Goal: Obtain resource: Download file/media

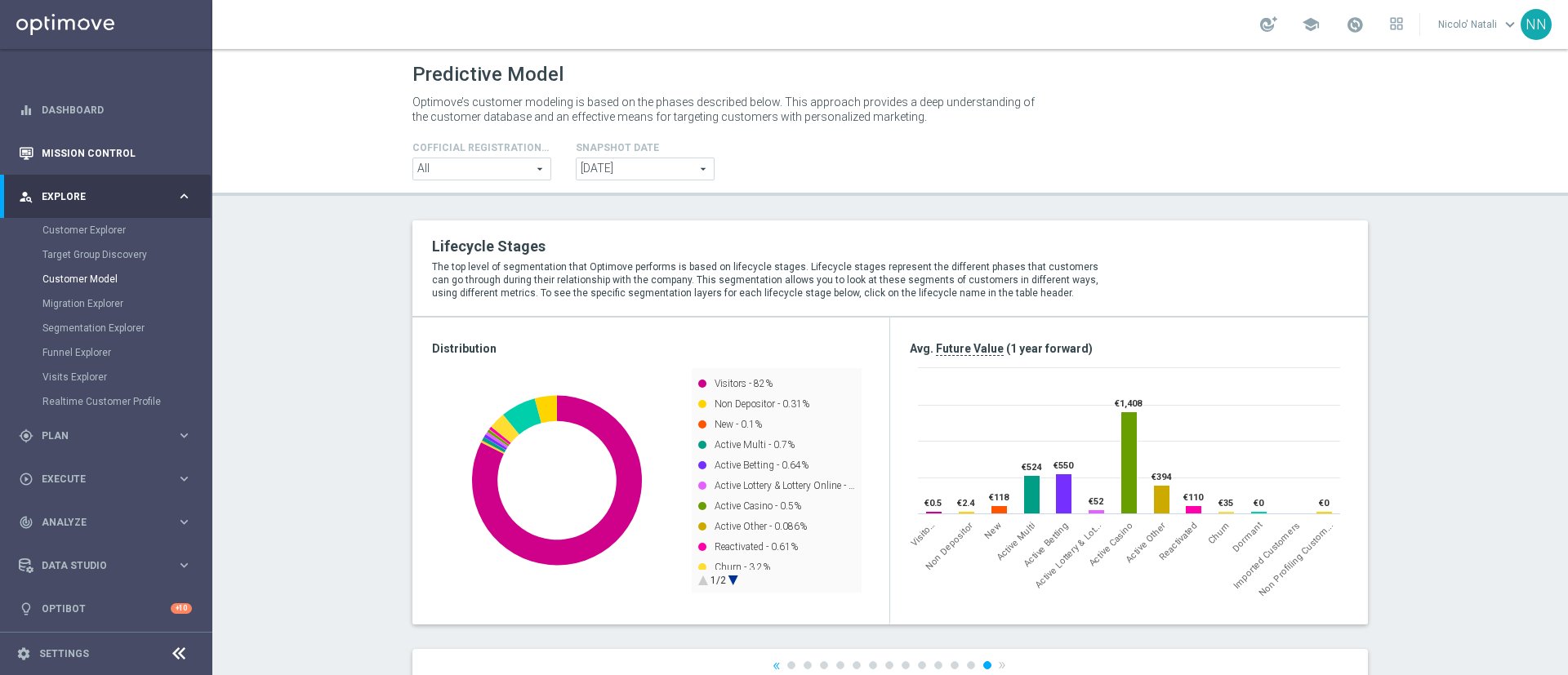
scroll to position [436, 0]
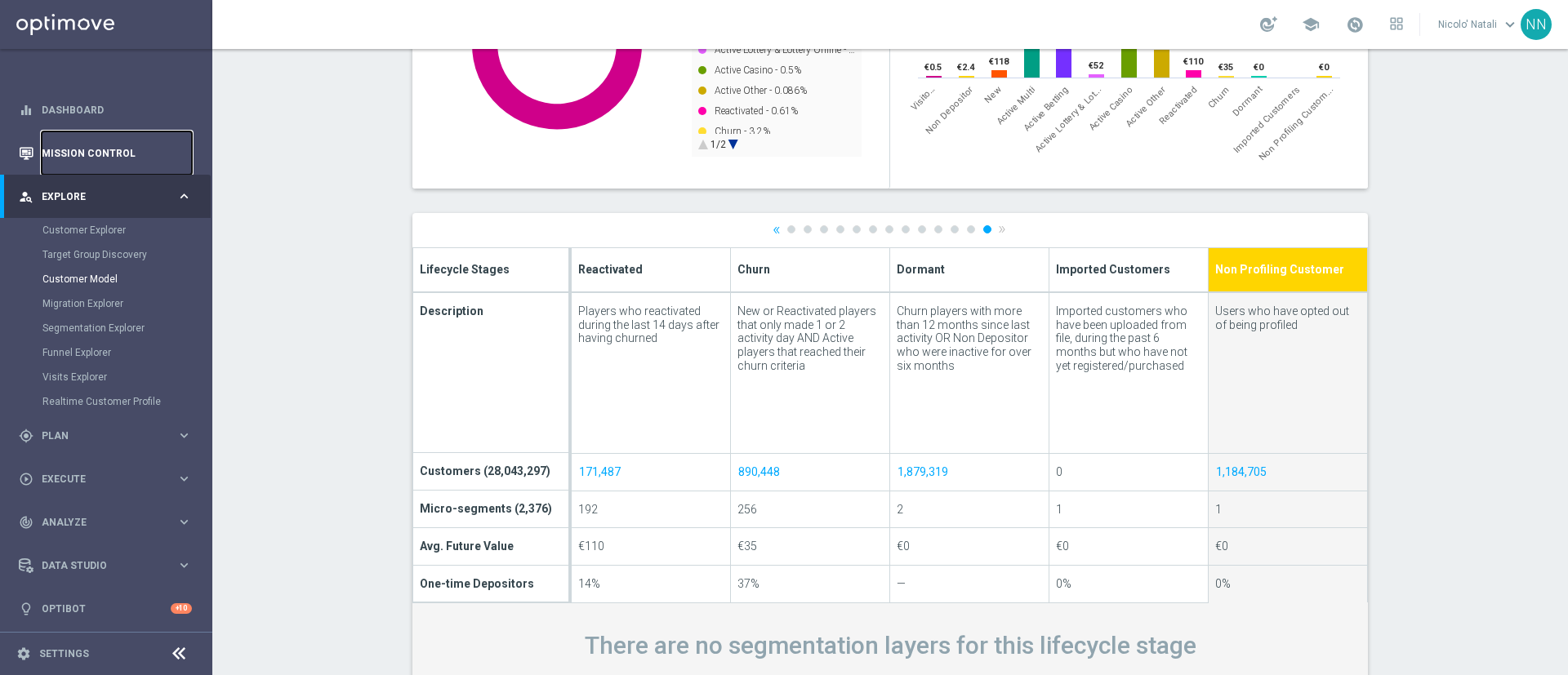
click at [100, 155] on link "Mission Control" at bounding box center [116, 153] width 150 height 43
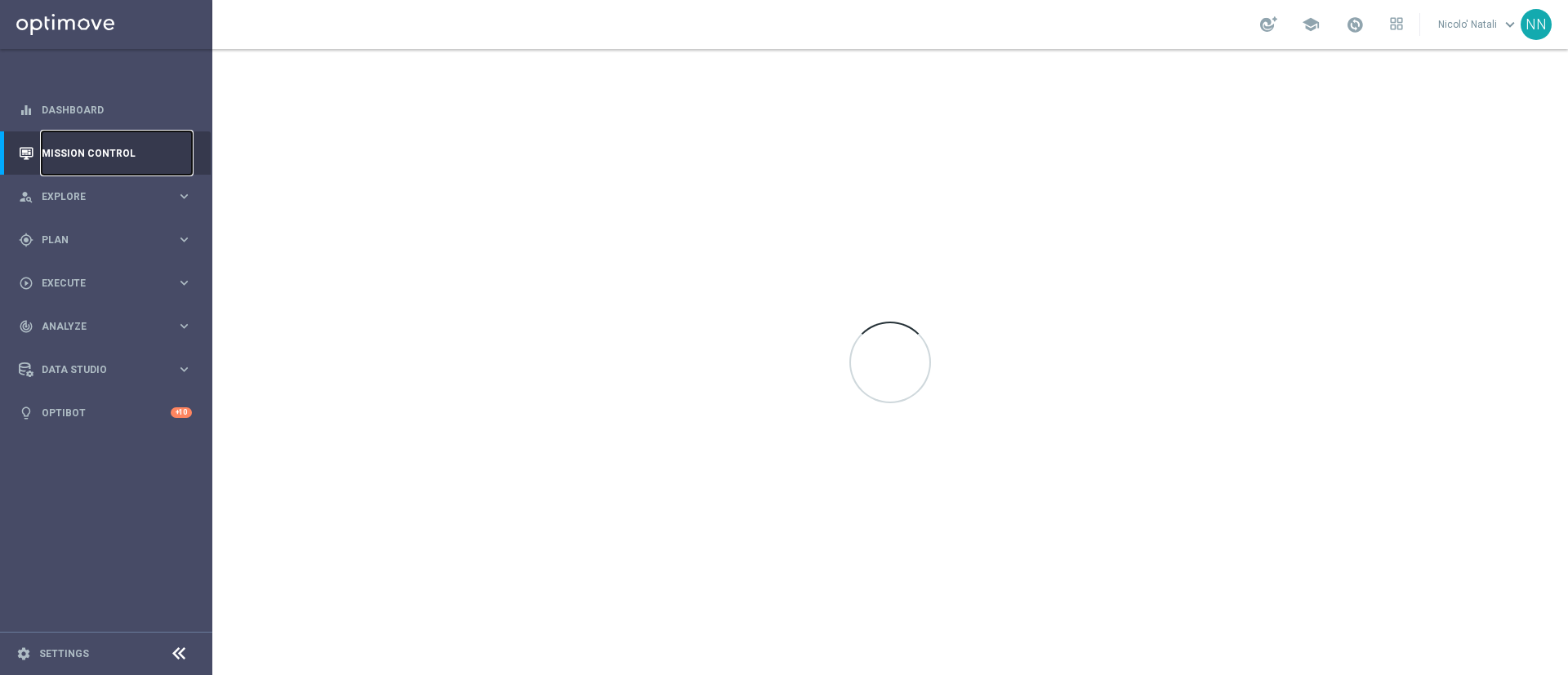
click at [100, 155] on link "Mission Control" at bounding box center [116, 153] width 150 height 43
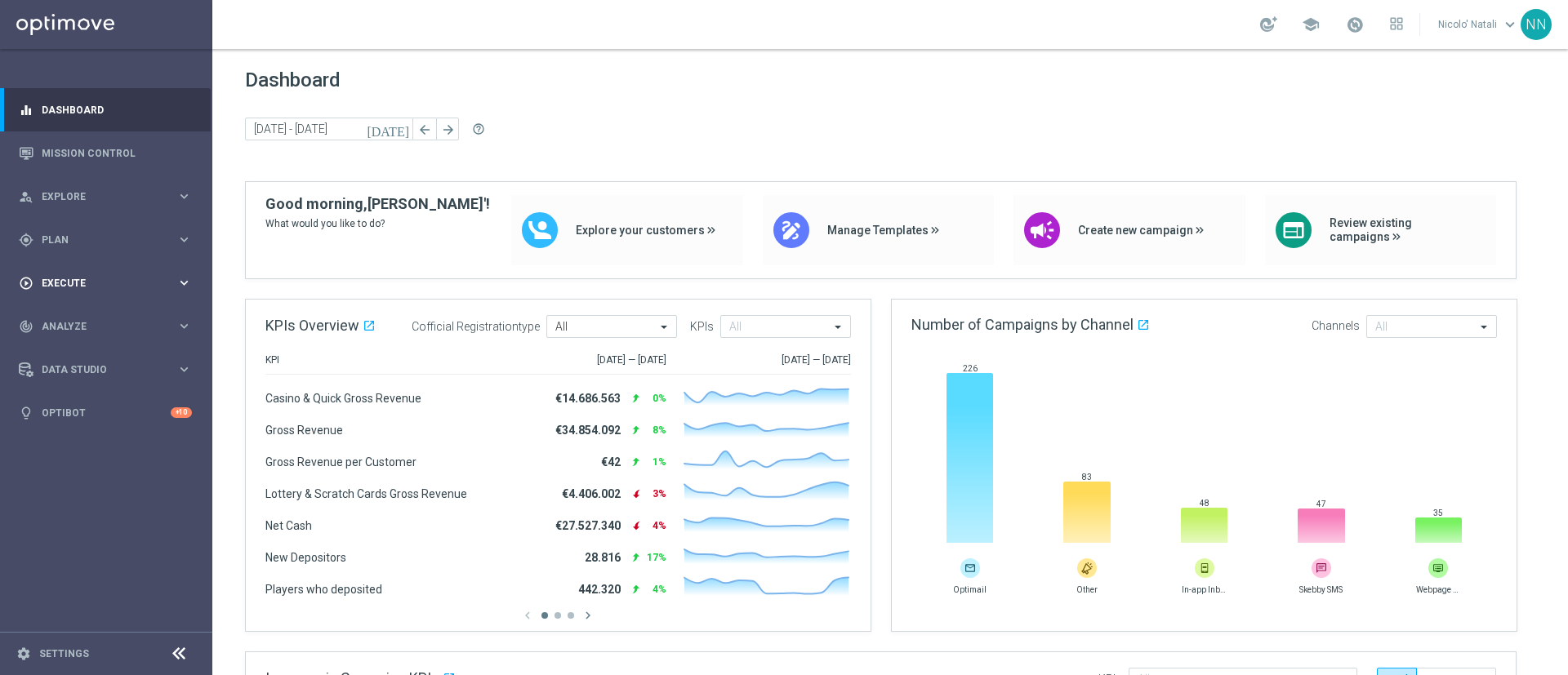
click at [64, 272] on div "play_circle_outline Execute keyboard_arrow_right" at bounding box center [105, 283] width 211 height 43
click at [63, 237] on span "Plan" at bounding box center [109, 240] width 135 height 10
click at [70, 272] on link "Target Groups" at bounding box center [105, 273] width 127 height 13
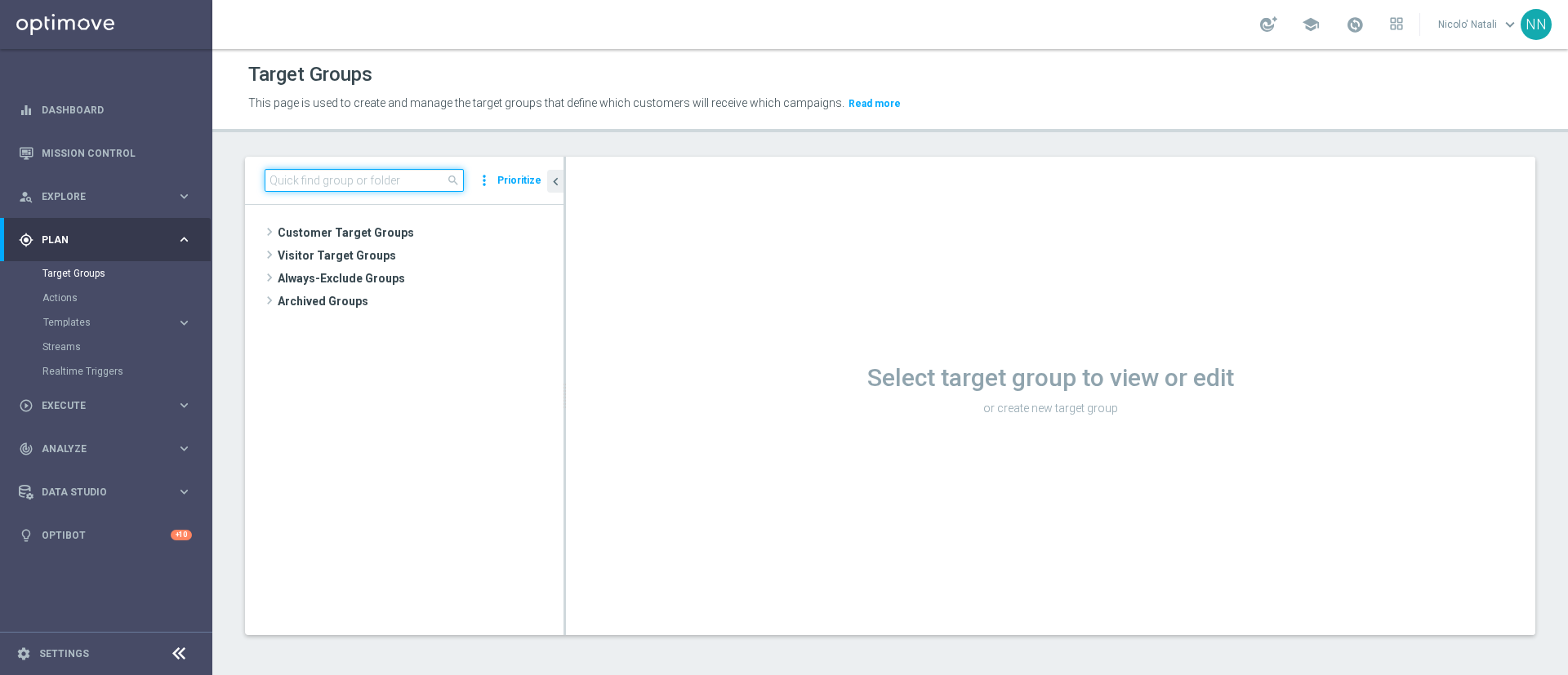
click at [358, 180] on input at bounding box center [364, 180] width 199 height 23
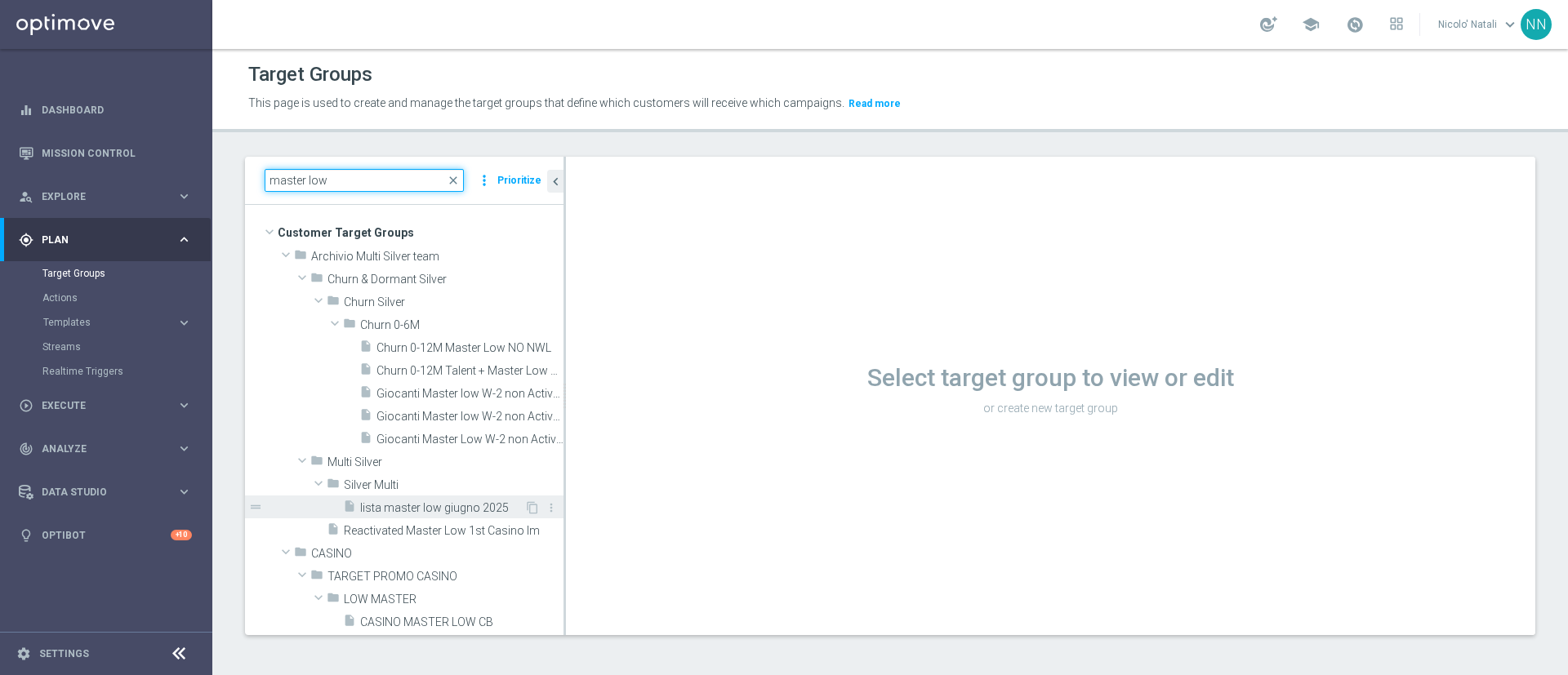
type input "master low"
click at [413, 505] on span "lista master low giugno 2025" at bounding box center [442, 507] width 164 height 14
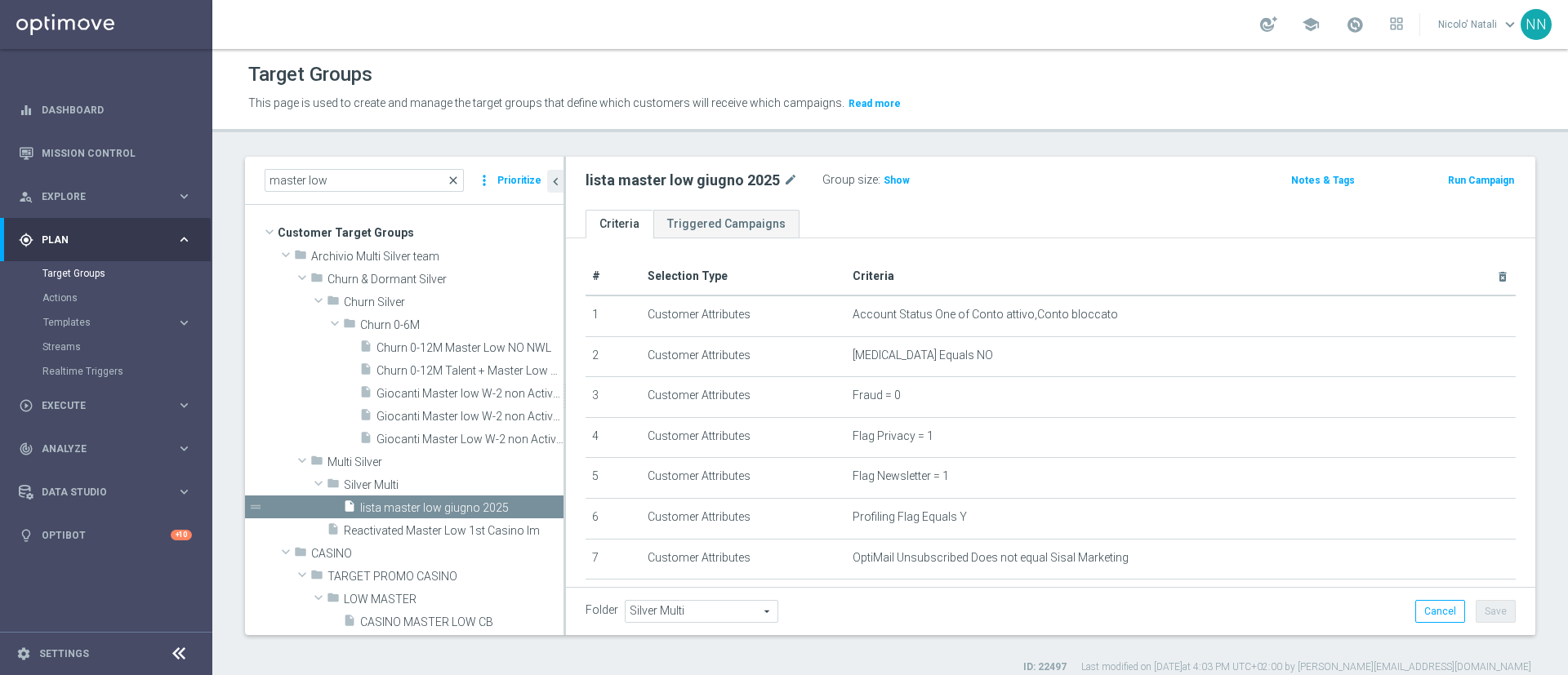
click at [456, 174] on span "close" at bounding box center [453, 180] width 13 height 13
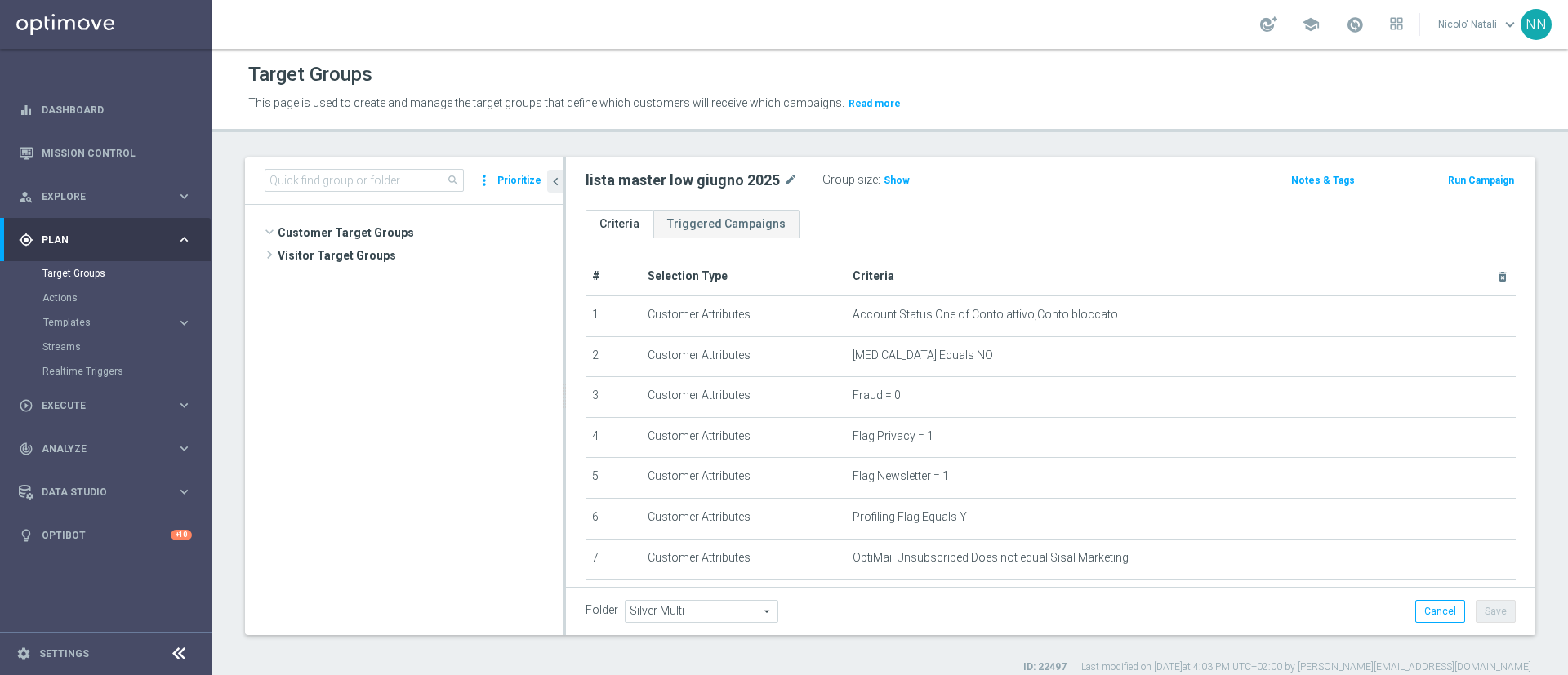
scroll to position [2291, 0]
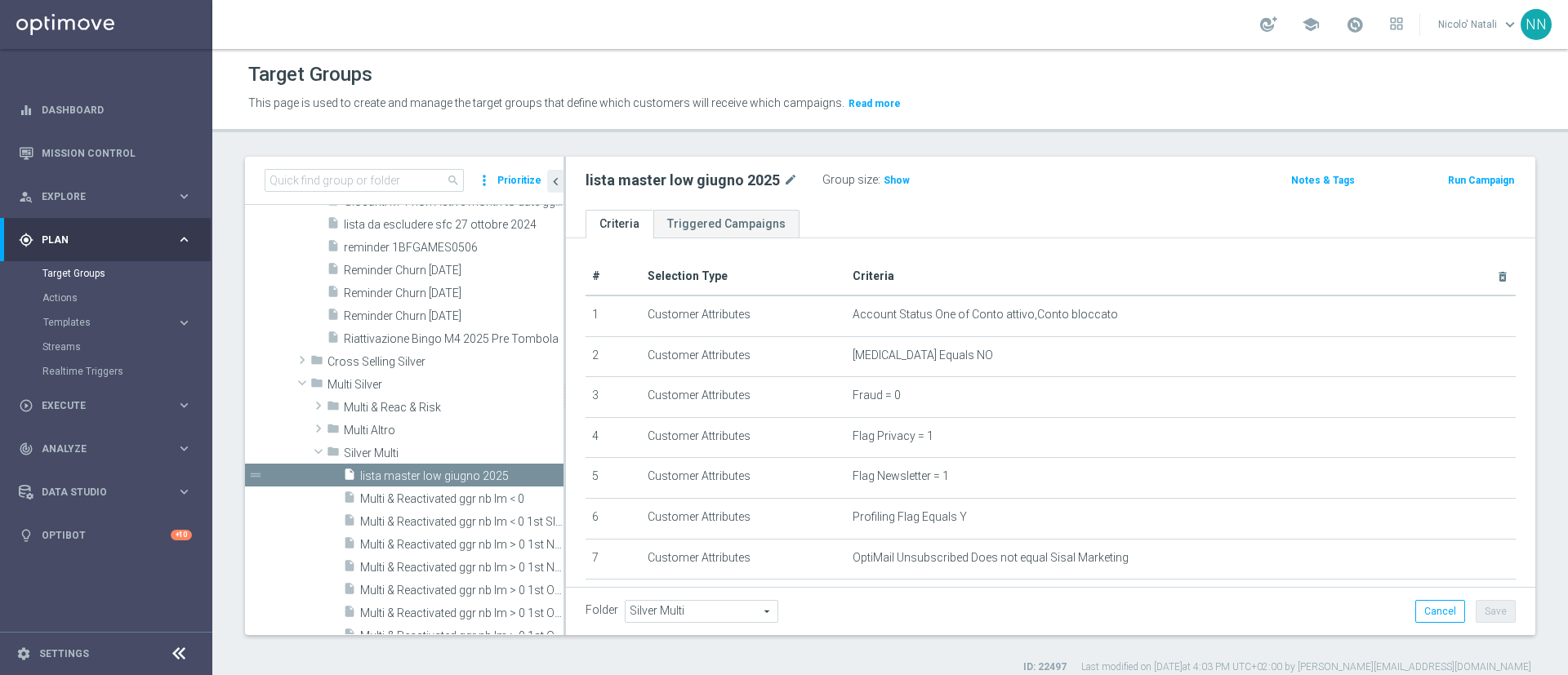
click at [456, 174] on span "search" at bounding box center [453, 180] width 13 height 13
click at [397, 181] on input at bounding box center [364, 180] width 199 height 23
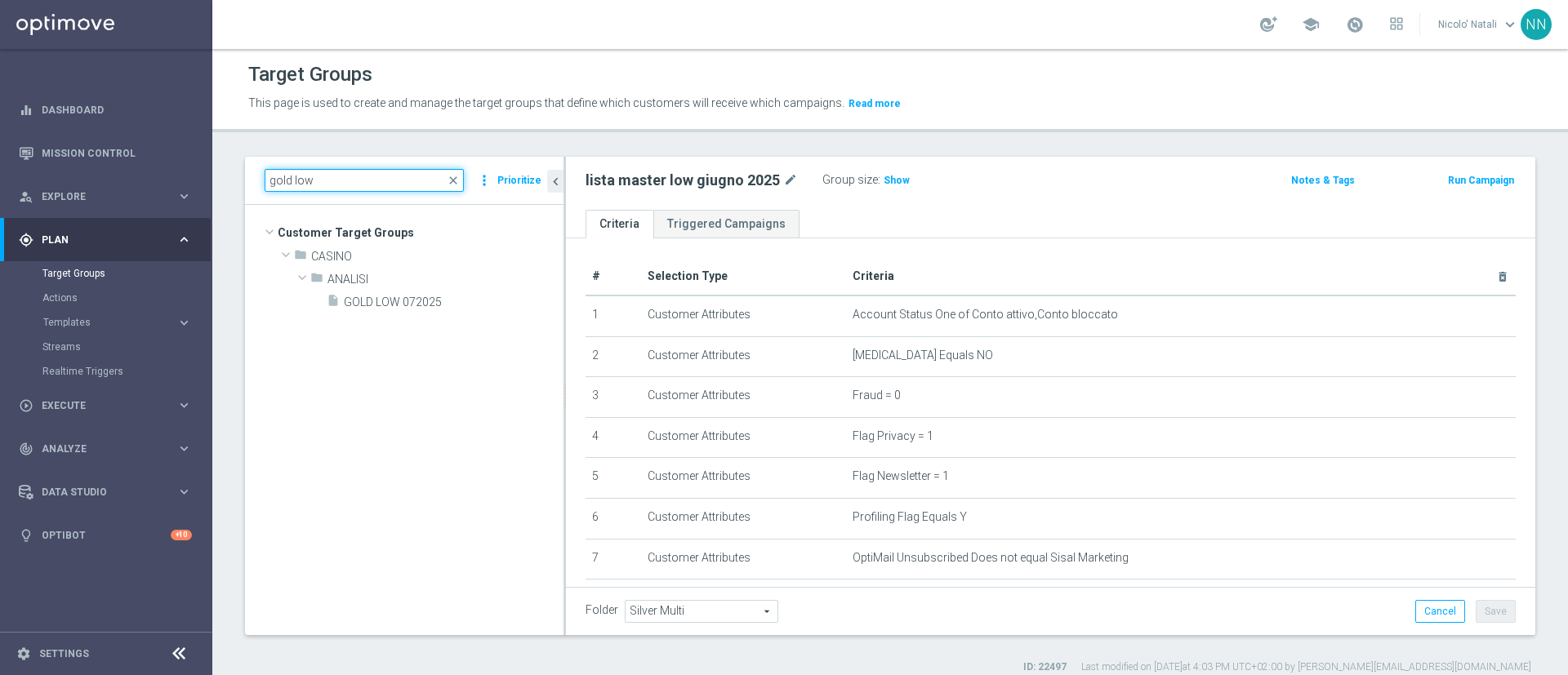
scroll to position [0, 0]
type input "gold low"
click at [408, 296] on span "GOLD LOW 072025" at bounding box center [433, 302] width 180 height 14
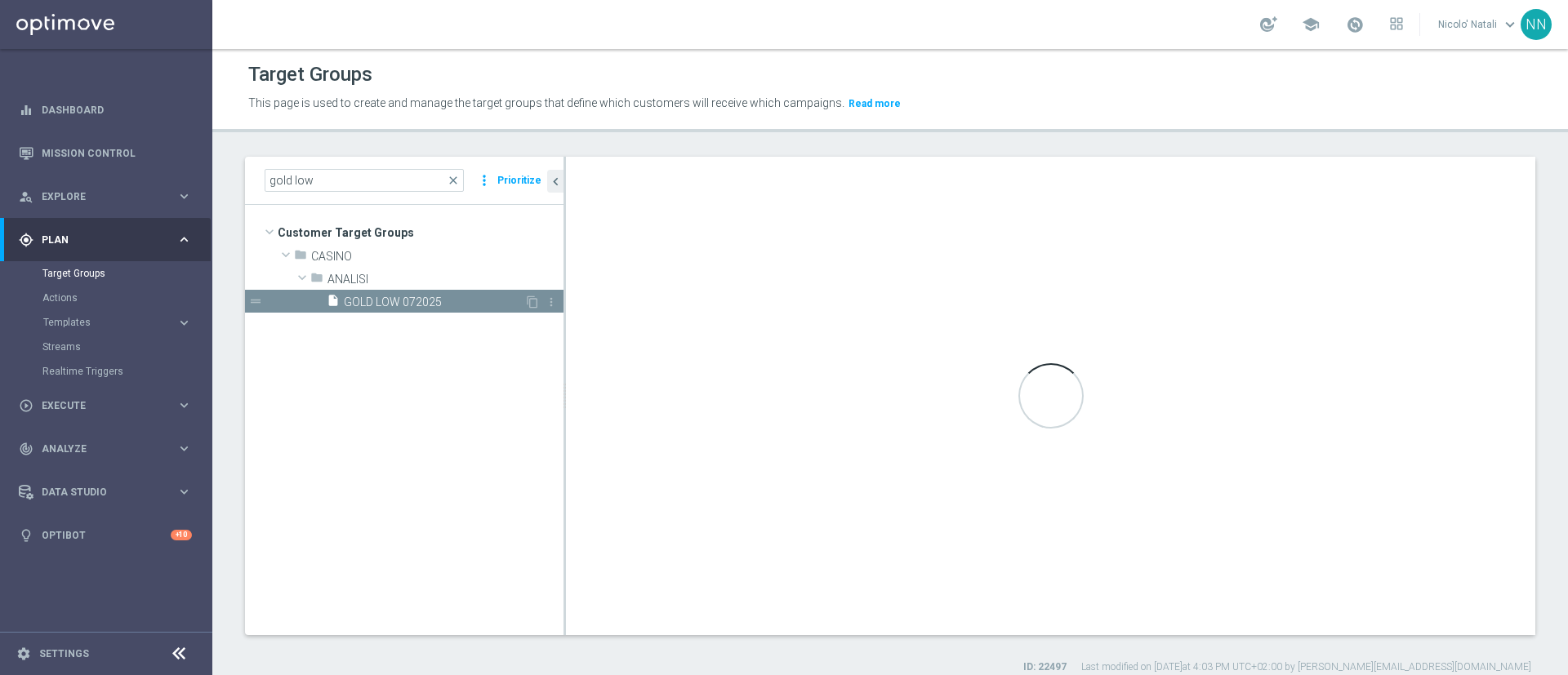
checkbox input "false"
type input "ANALISI"
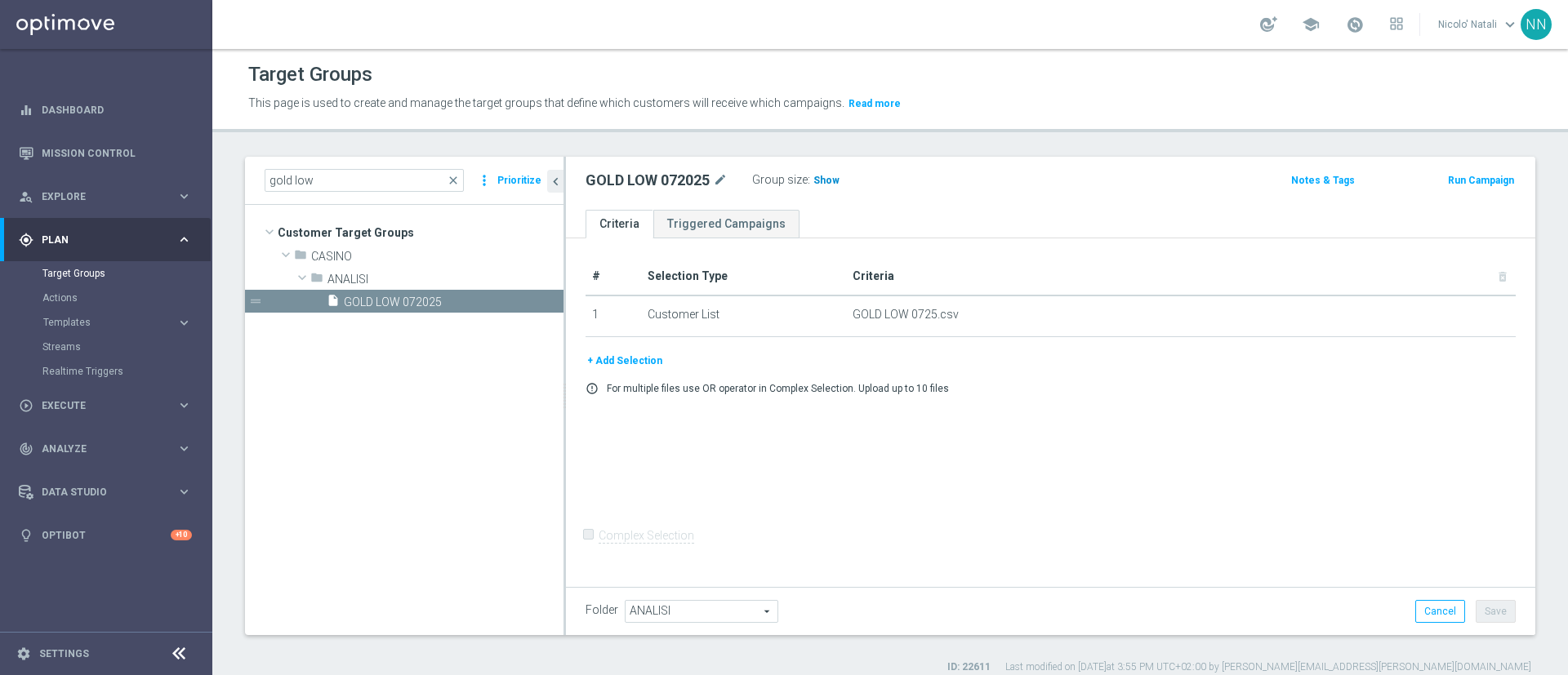
click at [823, 177] on span "Show" at bounding box center [825, 180] width 26 height 12
click at [840, 186] on span "65,380" at bounding box center [831, 182] width 34 height 15
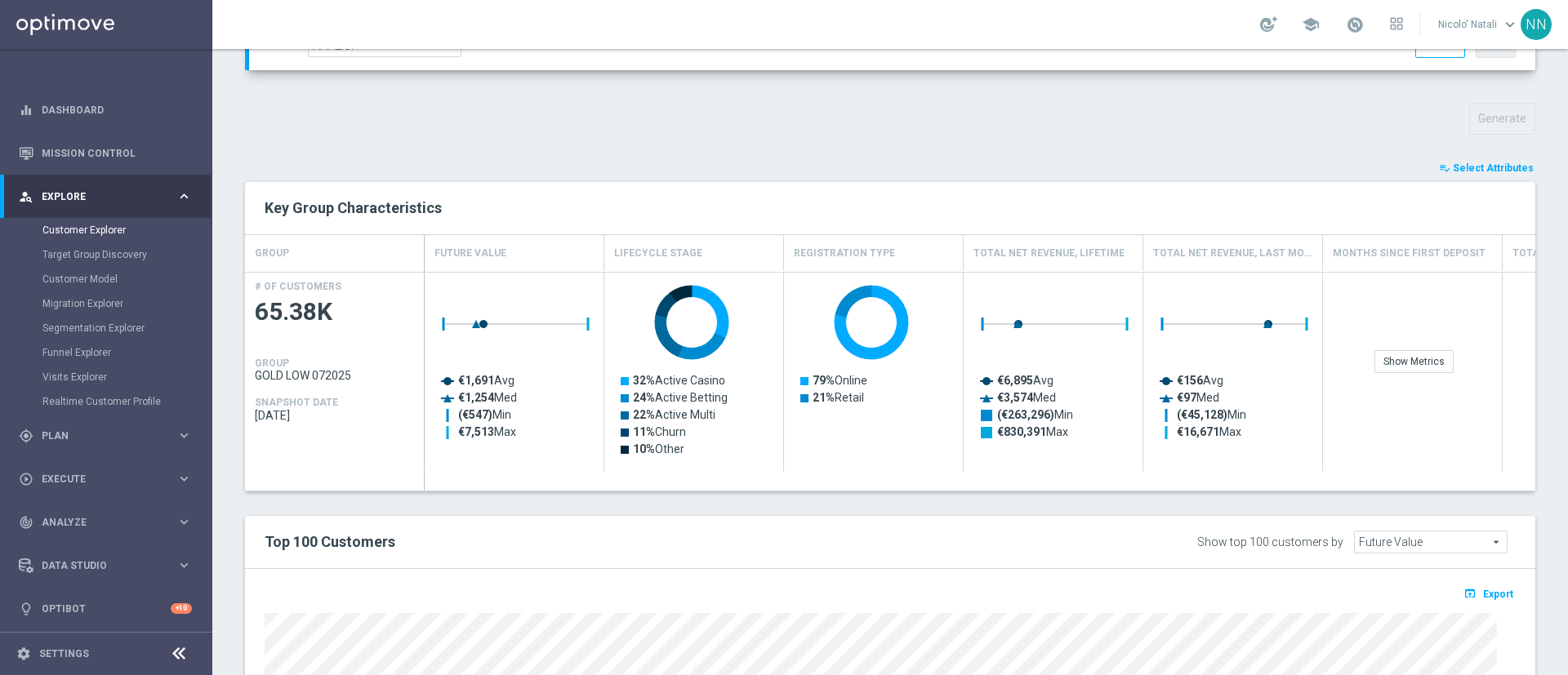
scroll to position [536, 0]
click at [1439, 169] on icon "playlist_add_check" at bounding box center [1445, 169] width 12 height 12
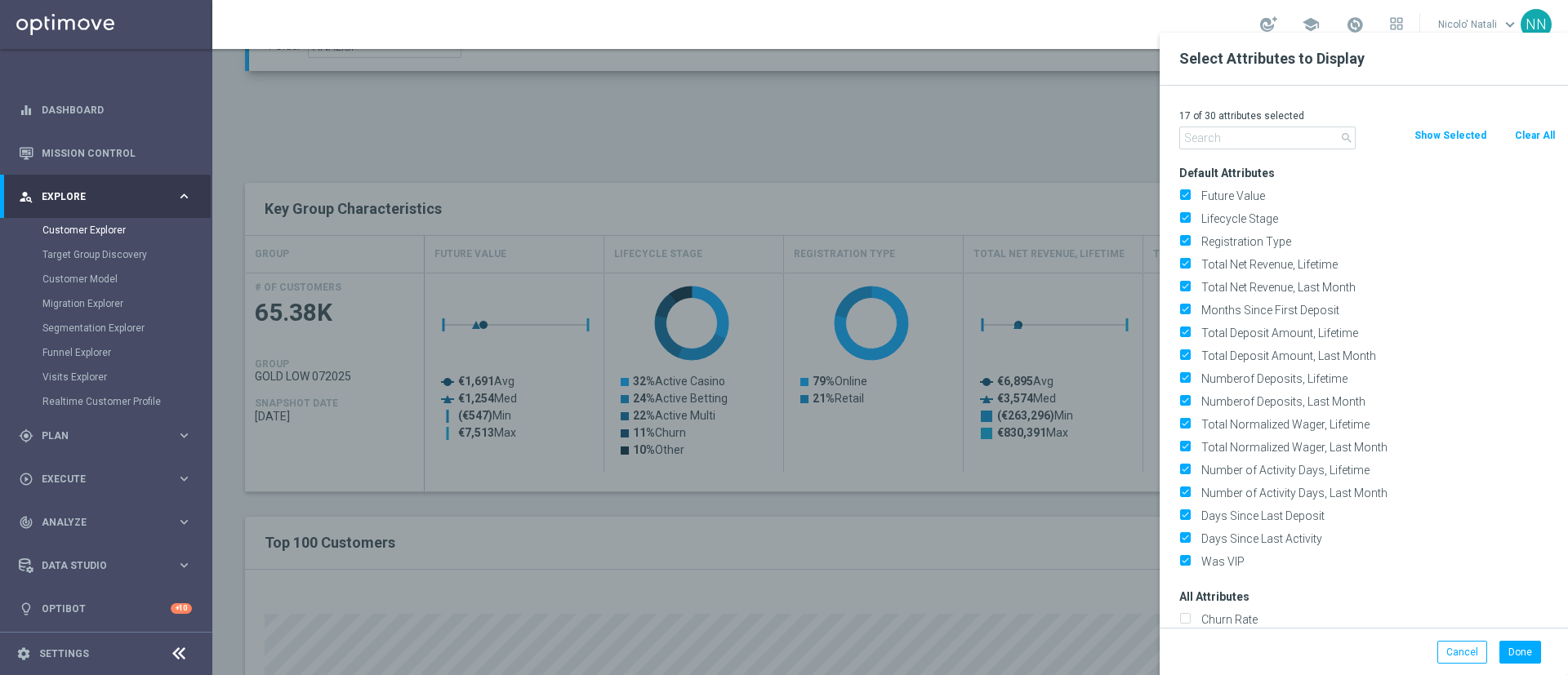
click at [1526, 137] on button "Clear All" at bounding box center [1535, 135] width 43 height 18
checkbox input "false"
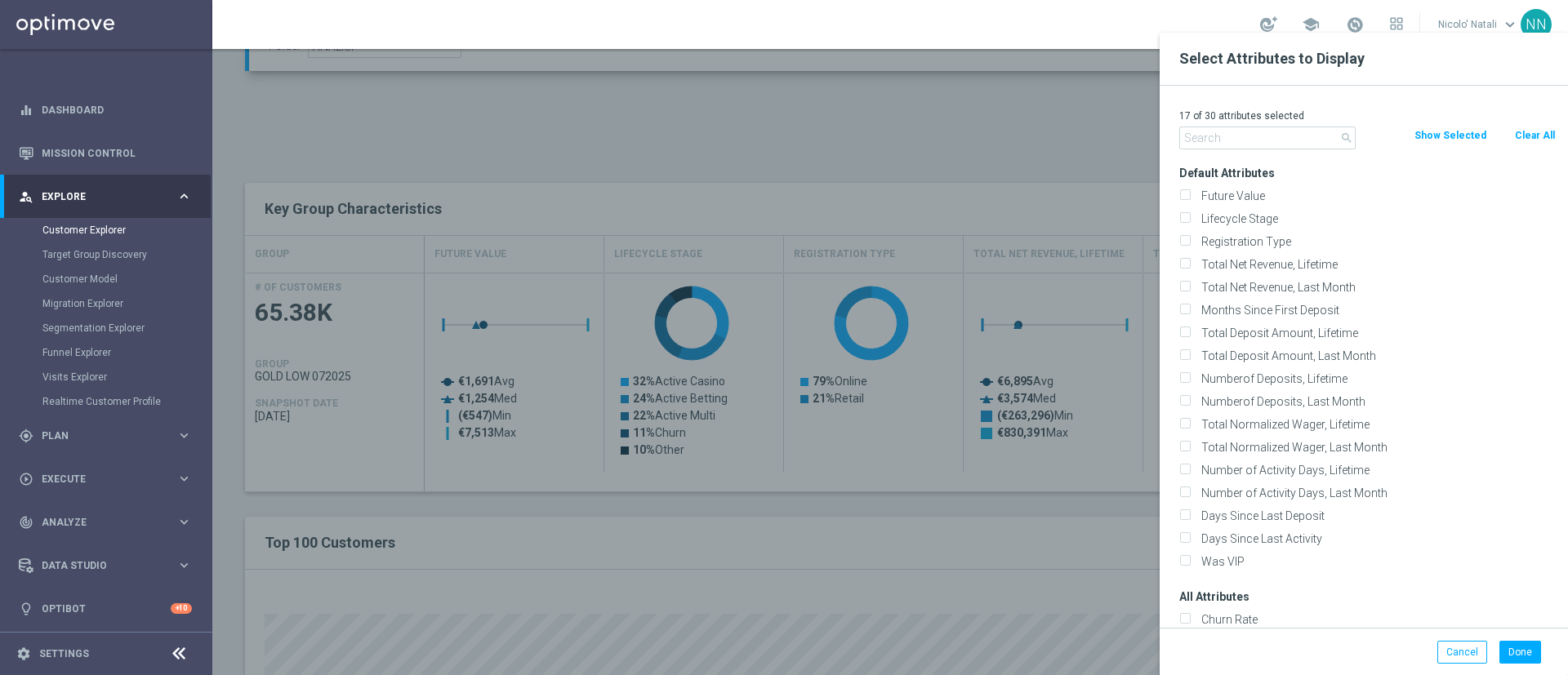
checkbox input "false"
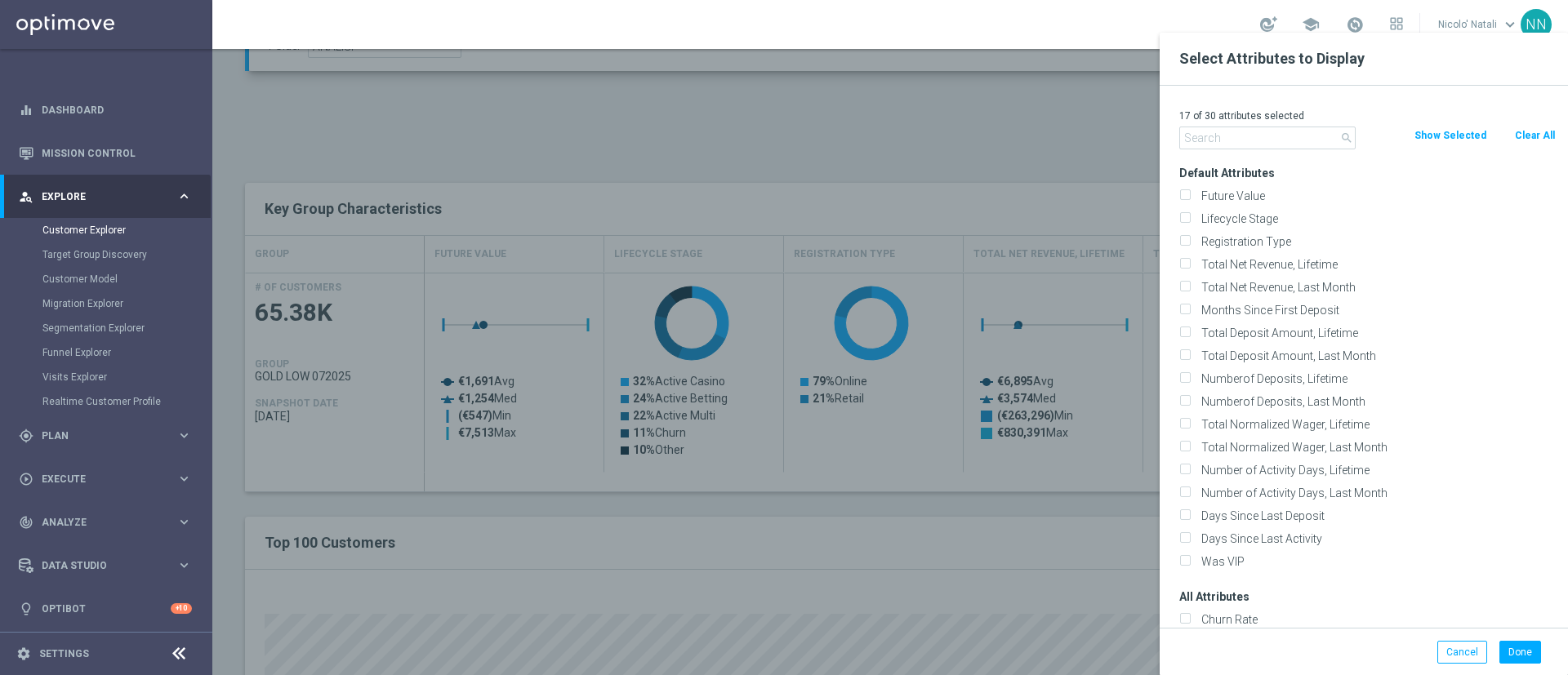
checkbox input "false"
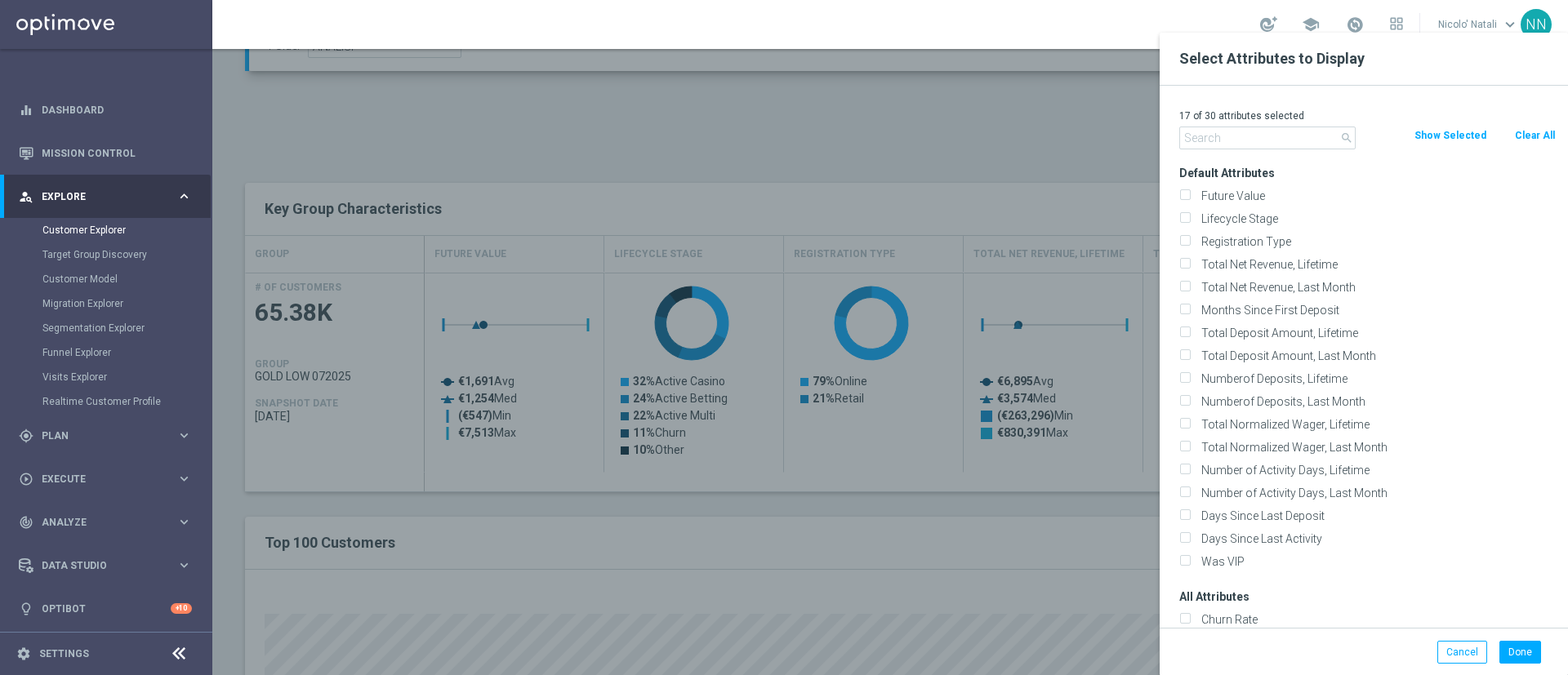
checkbox input "false"
click at [1228, 132] on input "text" at bounding box center [1267, 137] width 177 height 23
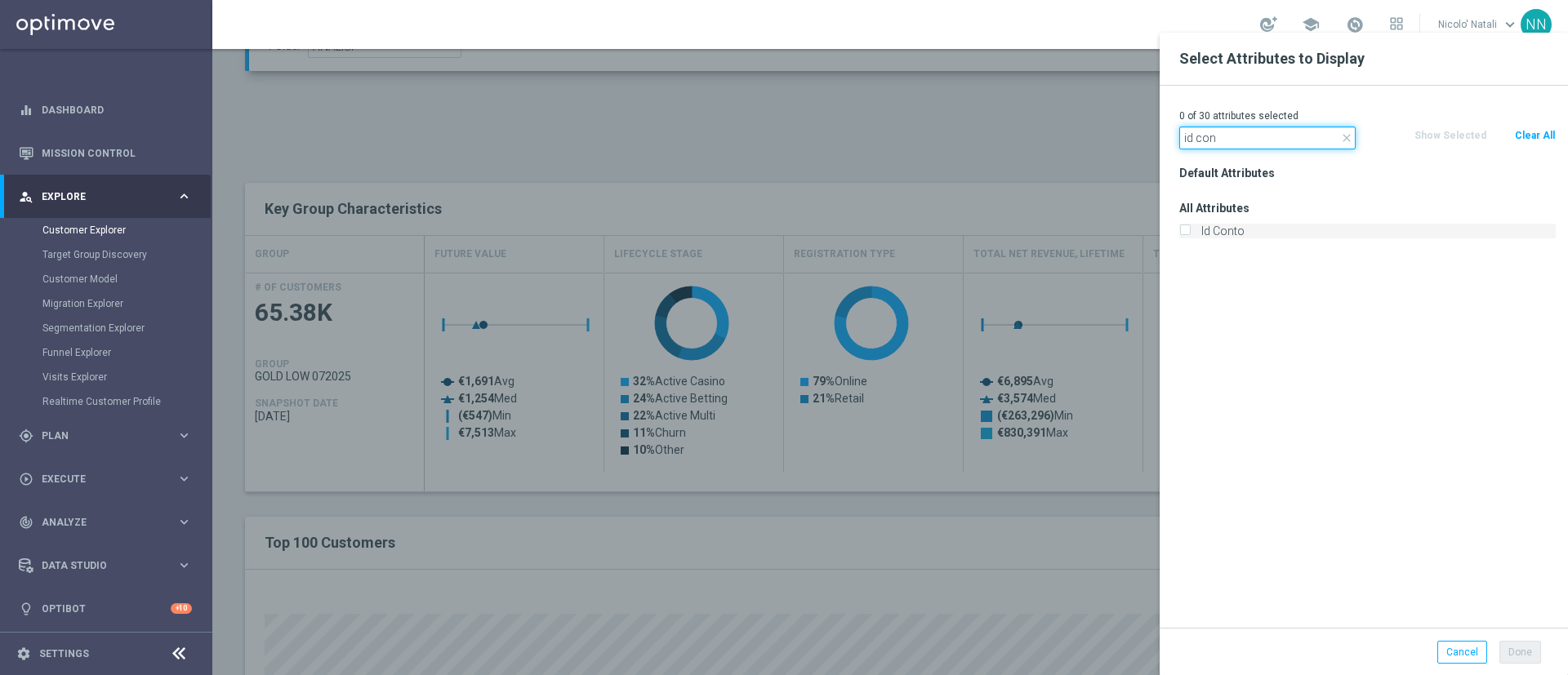
type input "id con"
click at [1245, 231] on label "Id Conto" at bounding box center [1376, 231] width 360 height 14
click at [1190, 231] on input "Id Conto" at bounding box center [1184, 233] width 11 height 11
checkbox input "true"
click at [1532, 654] on button "Done" at bounding box center [1520, 652] width 41 height 23
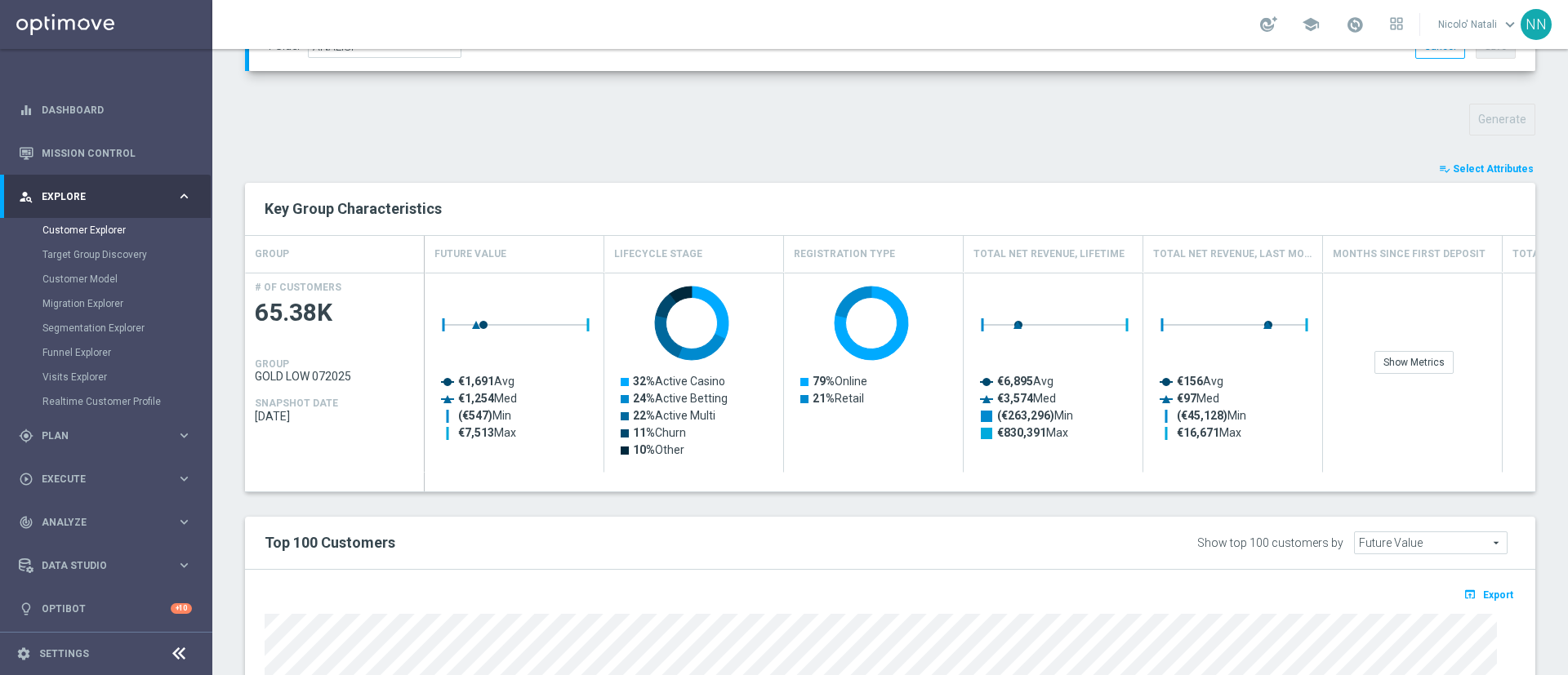
type input "Search"
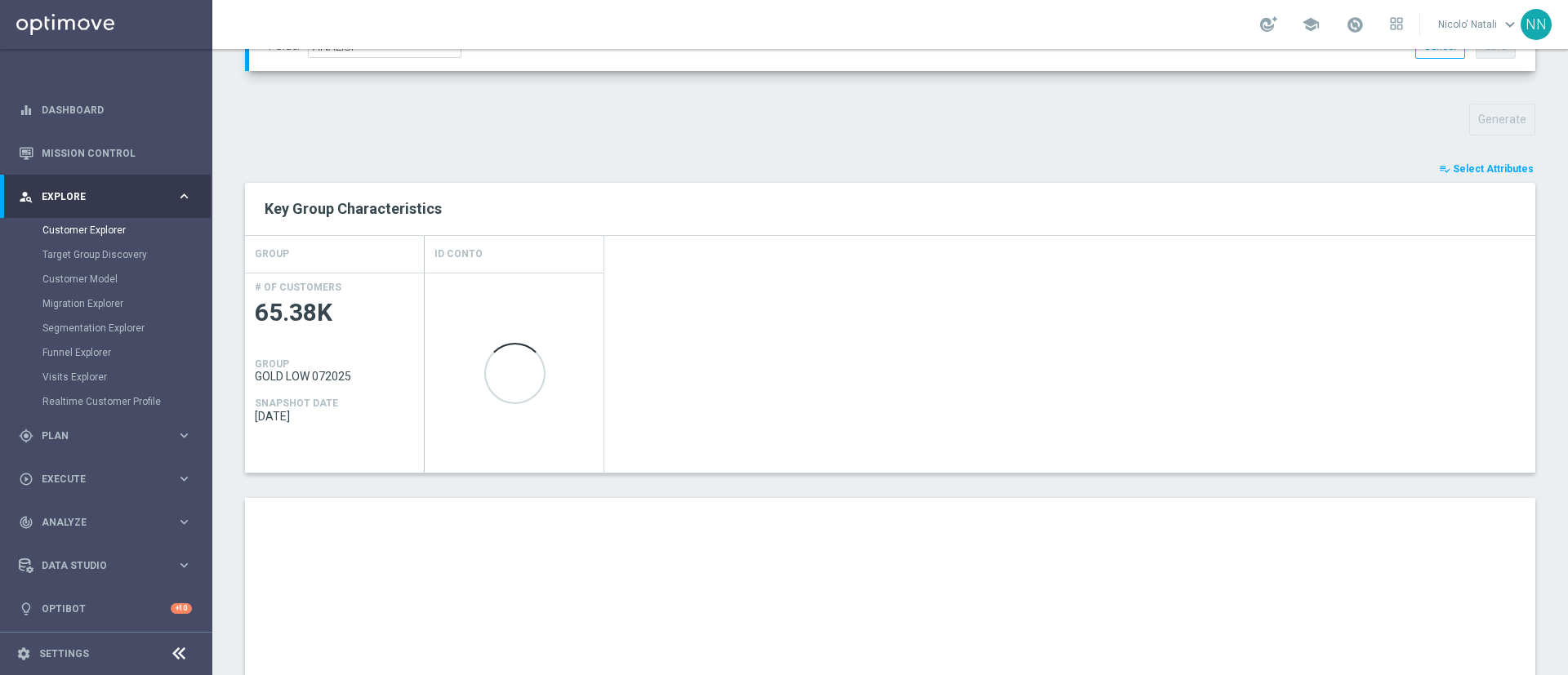
scroll to position [852, 0]
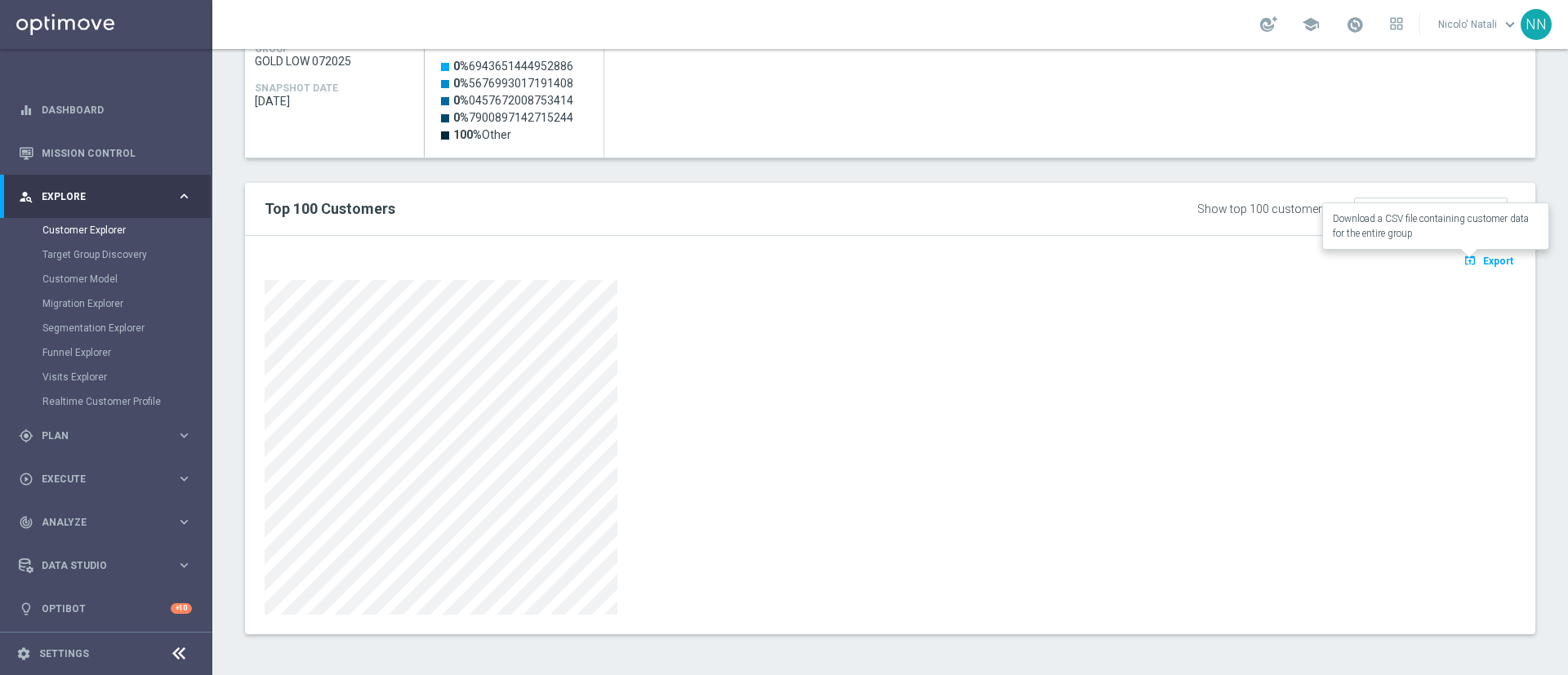
click at [1463, 261] on icon "open_in_browser" at bounding box center [1472, 260] width 17 height 13
